Goal: Find specific page/section: Locate a particular part of the current website

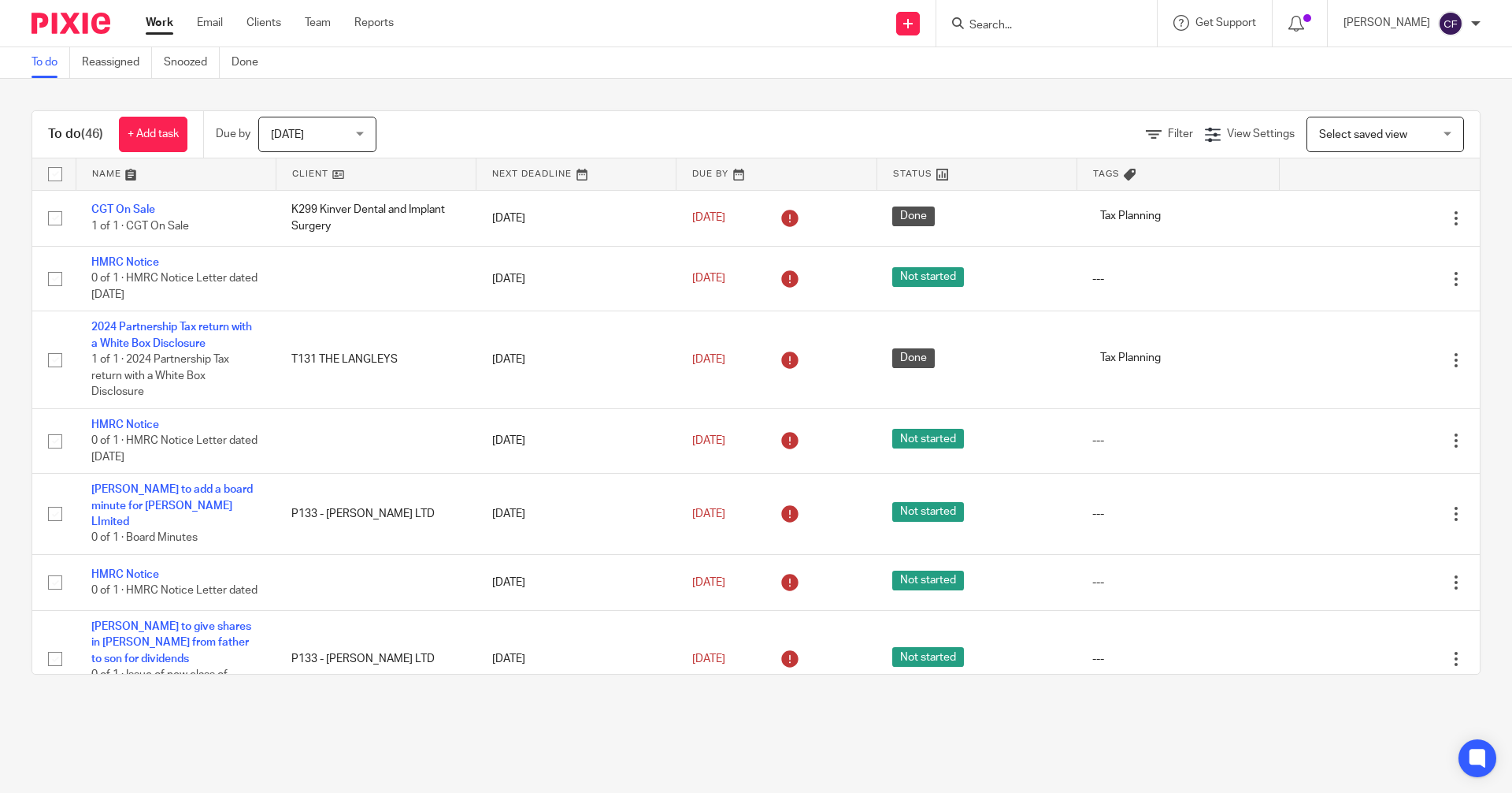
click at [814, 20] on input "Search" at bounding box center [1039, 26] width 142 height 14
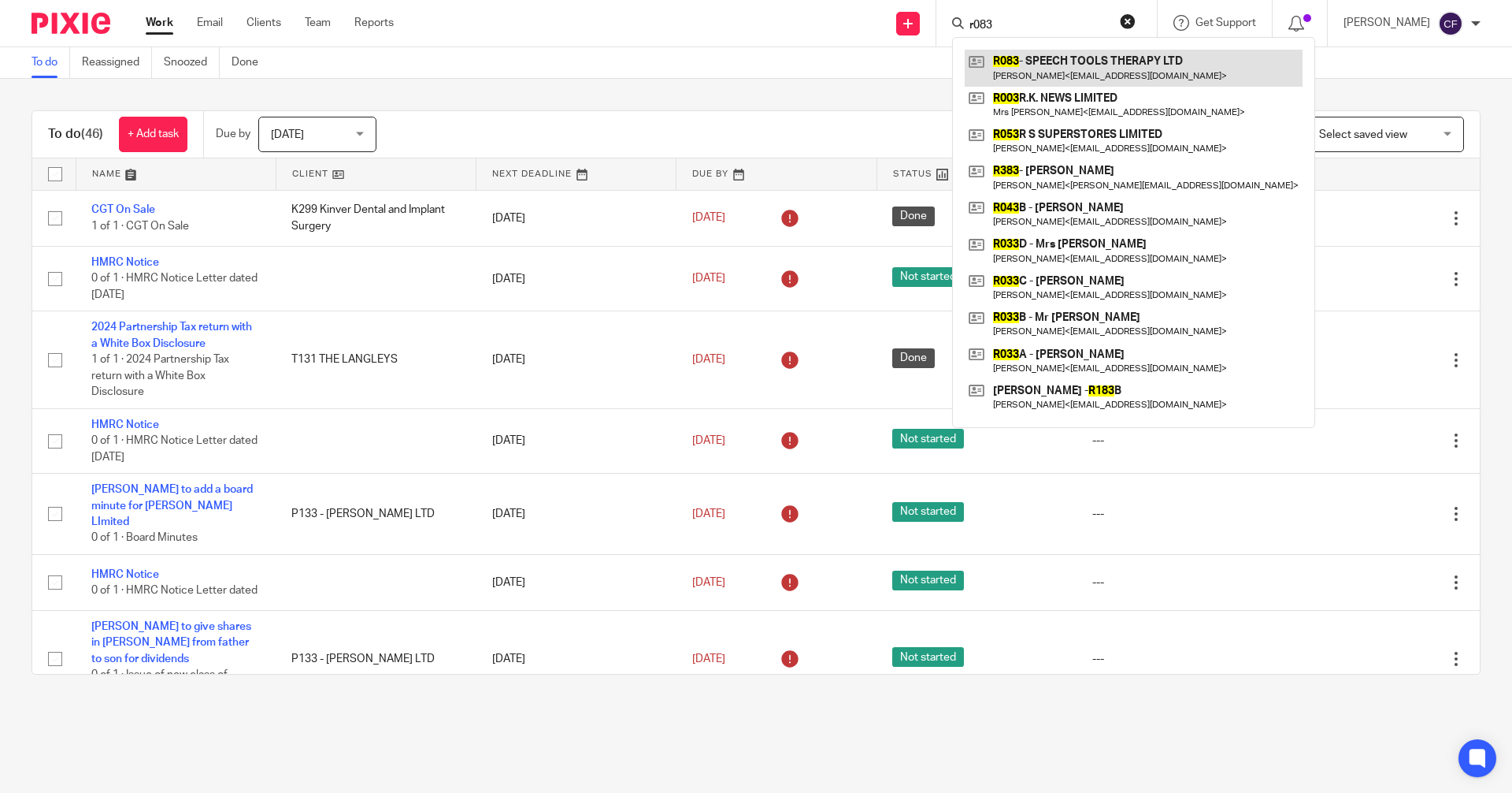
type input "r083"
click at [814, 71] on link at bounding box center [1133, 67] width 338 height 36
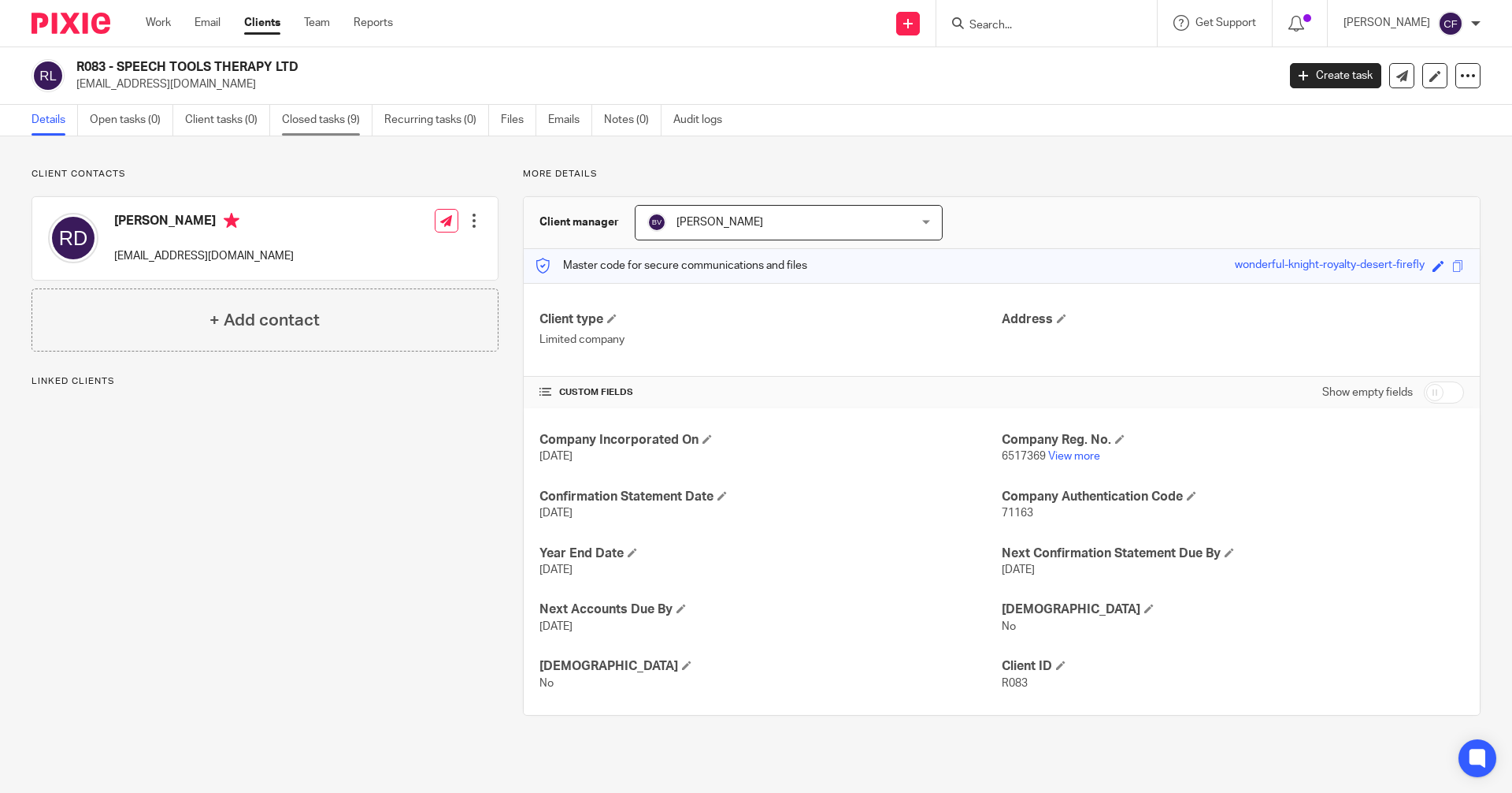
click at [317, 118] on link "Closed tasks (9)" at bounding box center [327, 120] width 91 height 31
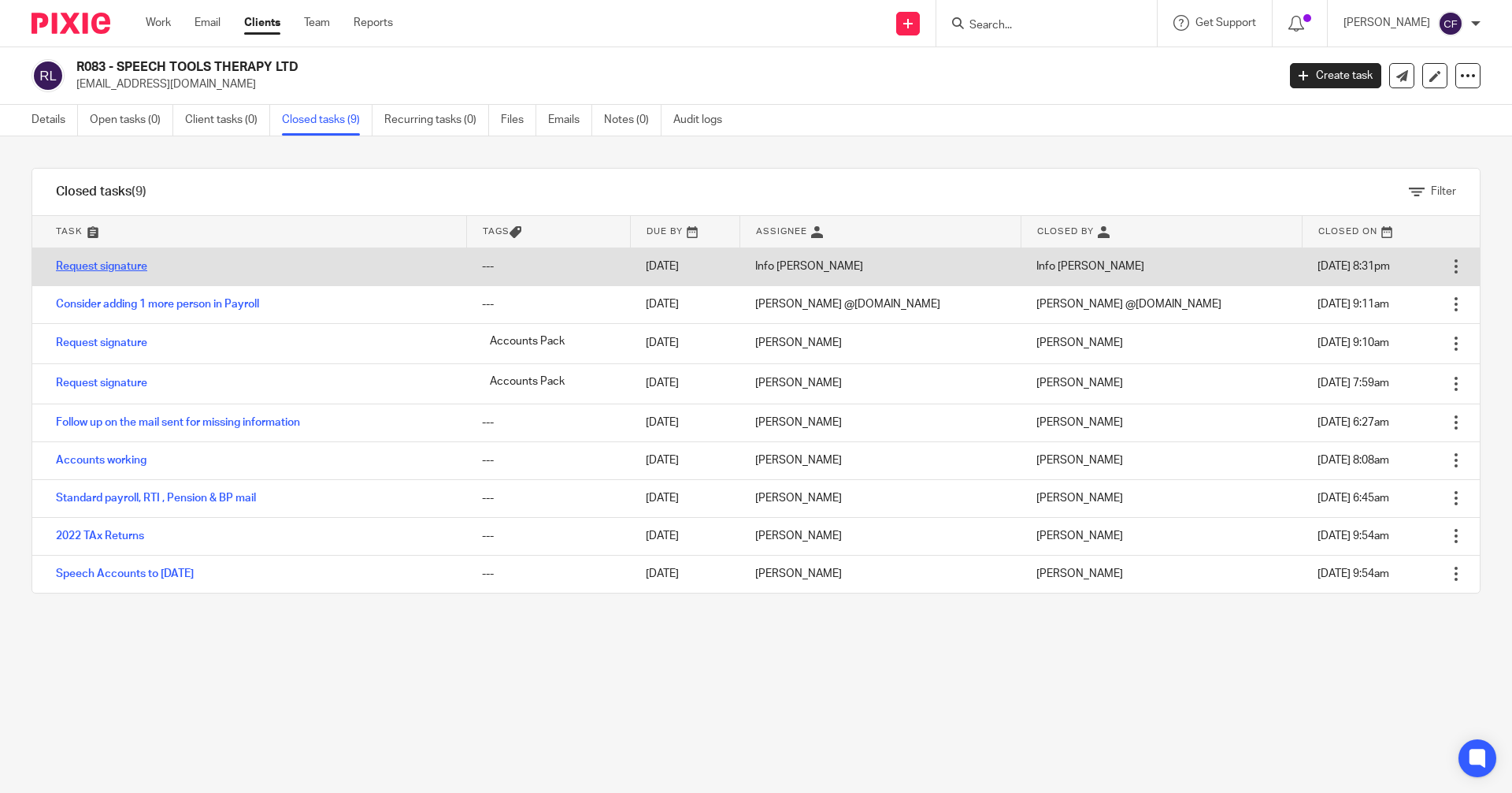
click at [130, 269] on link "Request signature" at bounding box center [101, 266] width 92 height 11
